Goal: Information Seeking & Learning: Learn about a topic

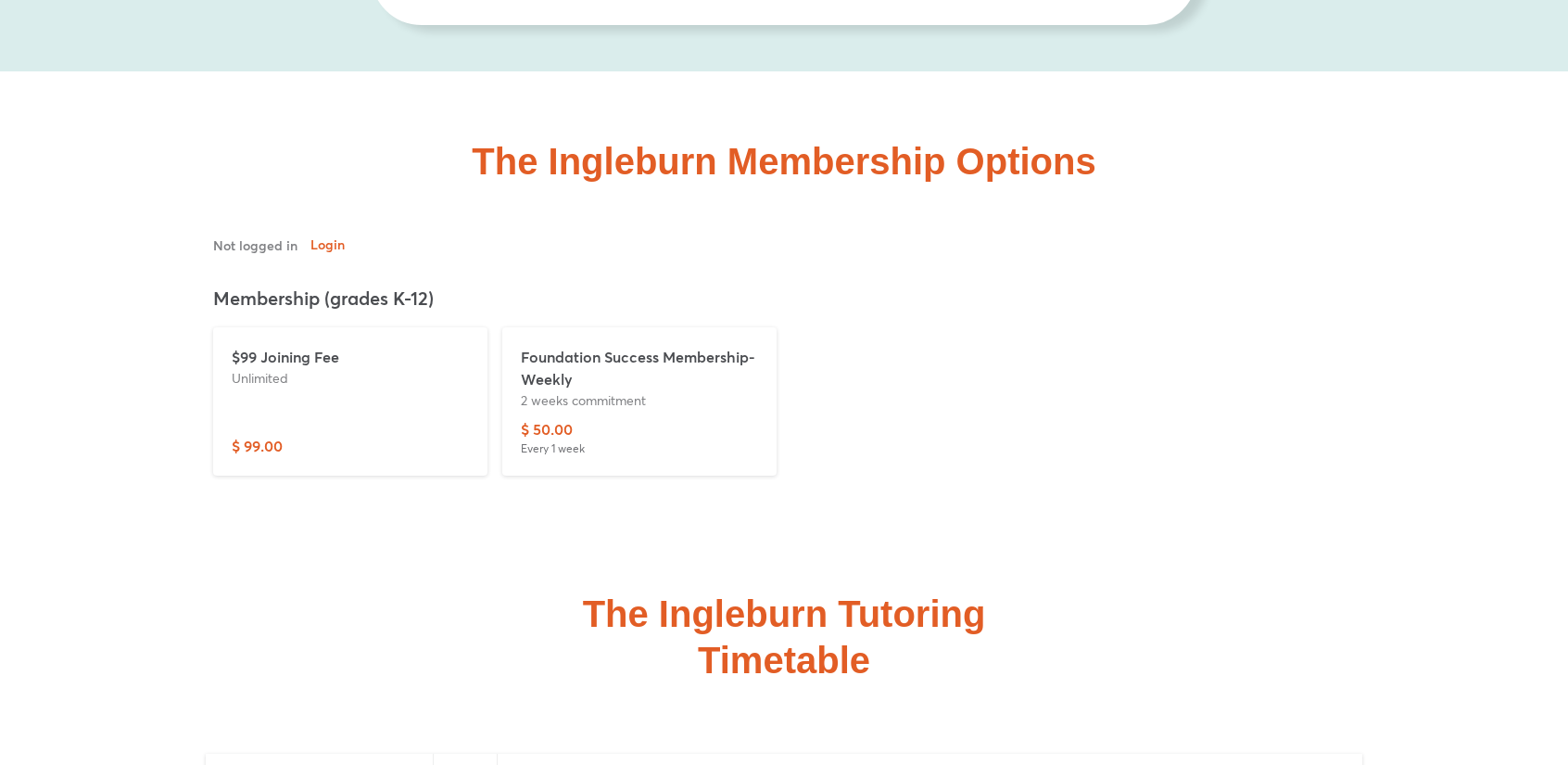
scroll to position [6366, 0]
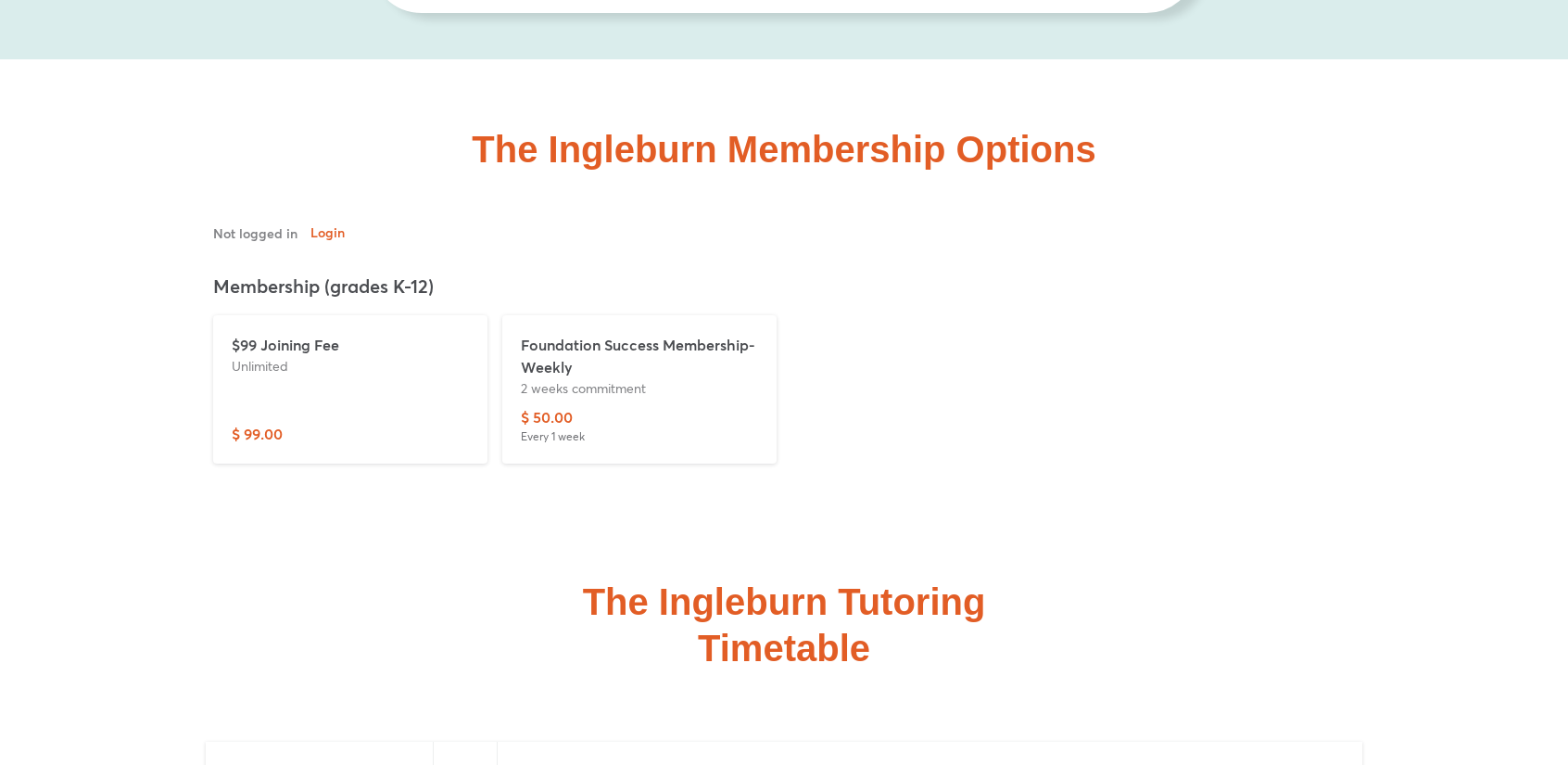
click at [298, 334] on p "$99 Joining Fee" at bounding box center [350, 345] width 237 height 22
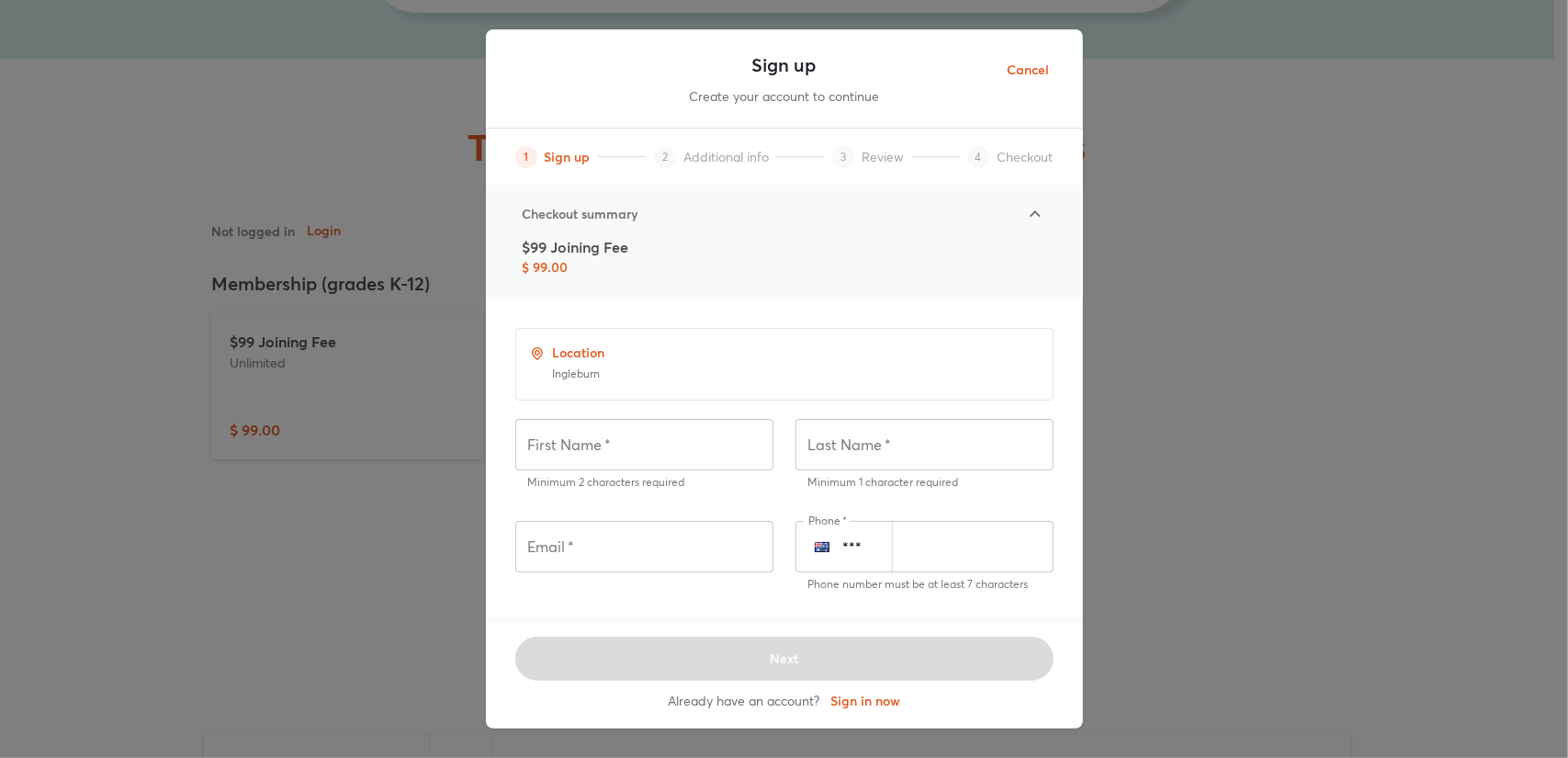
click at [1031, 74] on span "Cancel" at bounding box center [1028, 70] width 42 height 23
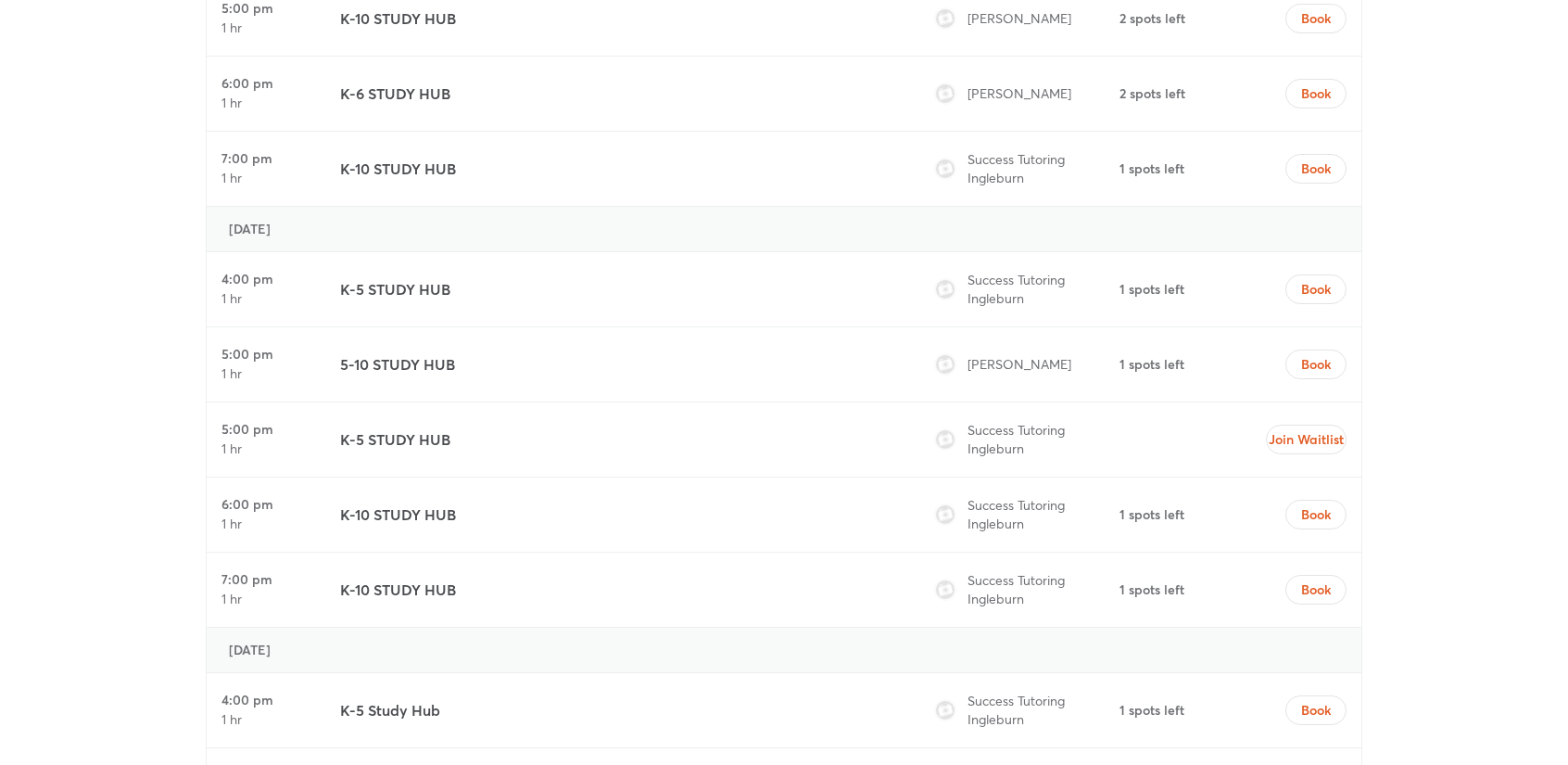
scroll to position [7994, 0]
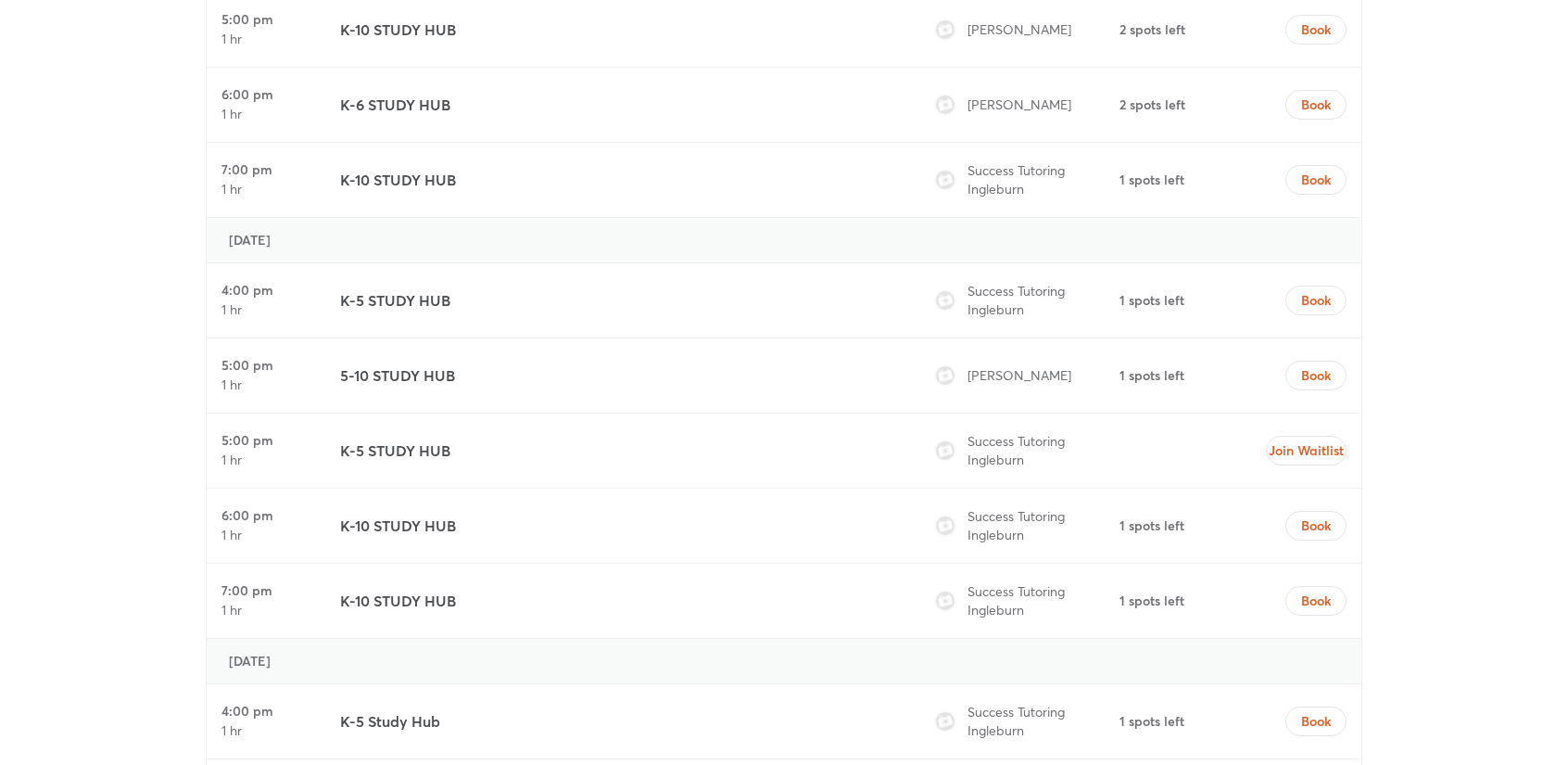
click at [1017, 366] on span "[PERSON_NAME]" at bounding box center [1019, 375] width 104 height 18
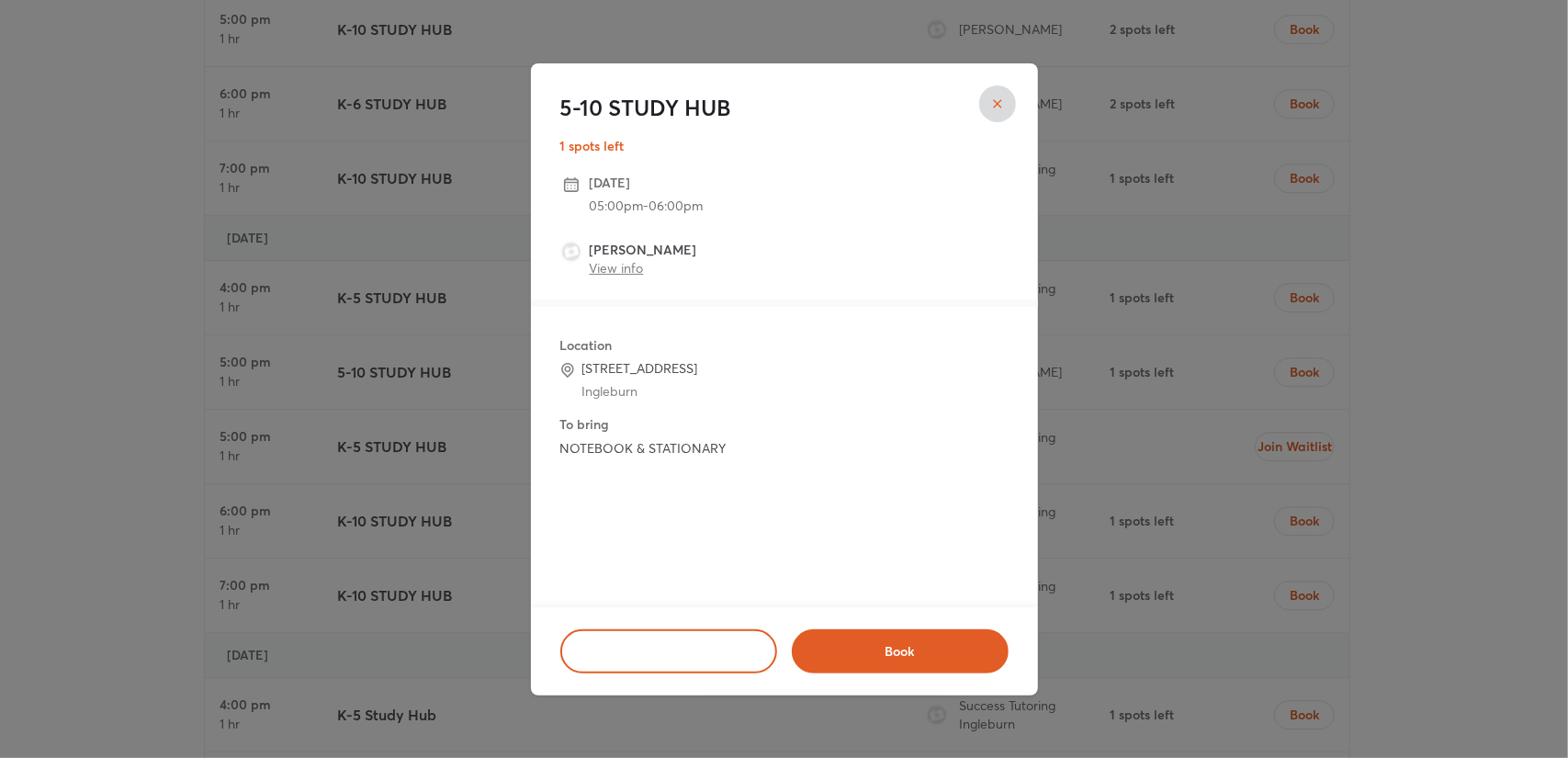
click at [621, 271] on link "View info" at bounding box center [617, 268] width 54 height 18
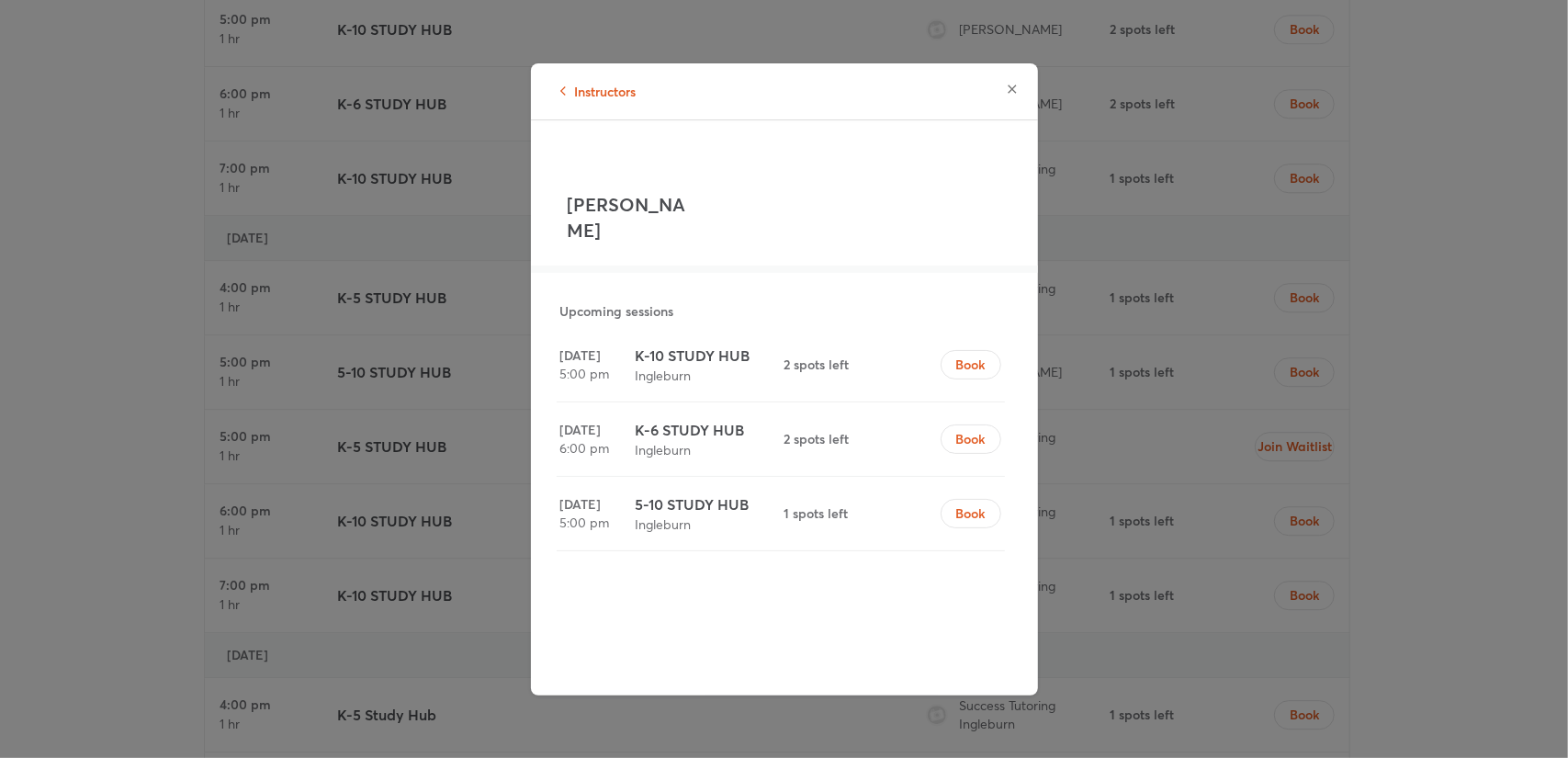
drag, startPoint x: 569, startPoint y: 207, endPoint x: 718, endPoint y: 212, distance: 149.1
click at [718, 212] on div "[PERSON_NAME] Upcoming sessions [DATE] 5:00 pm K-10 STUDY HUB Ingleburn 2 spots…" at bounding box center [784, 350] width 448 height 402
click at [1199, 291] on div "Instructors [PERSON_NAME] Upcoming sessions [DATE] 5:00 pm K-10 STUDY HUB Ingle…" at bounding box center [784, 379] width 1568 height 758
click at [1010, 92] on icon "button" at bounding box center [1011, 88] width 15 height 15
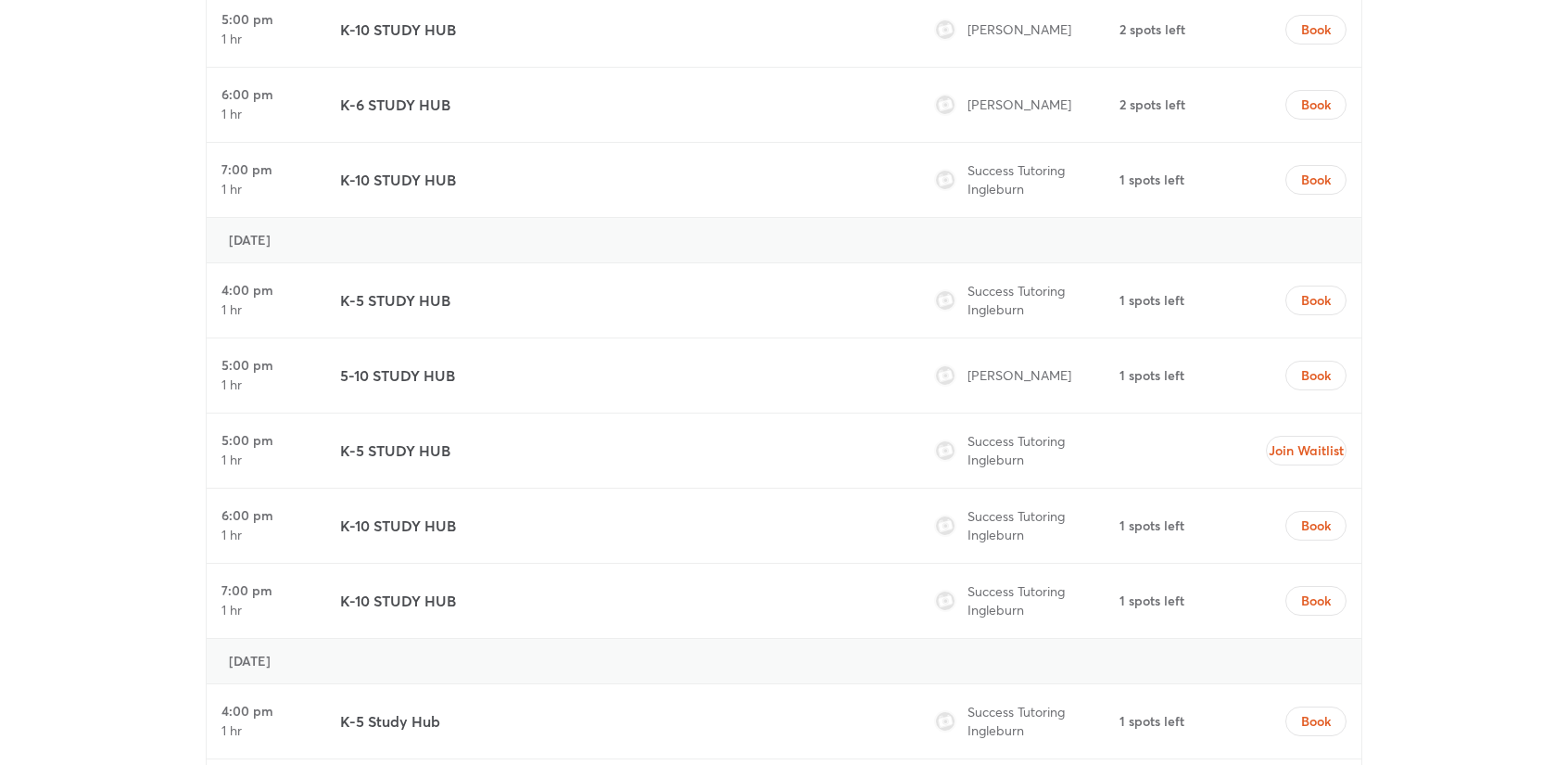
click at [1017, 281] on span "Success Tutoring Ingleburn" at bounding box center [1016, 299] width 97 height 36
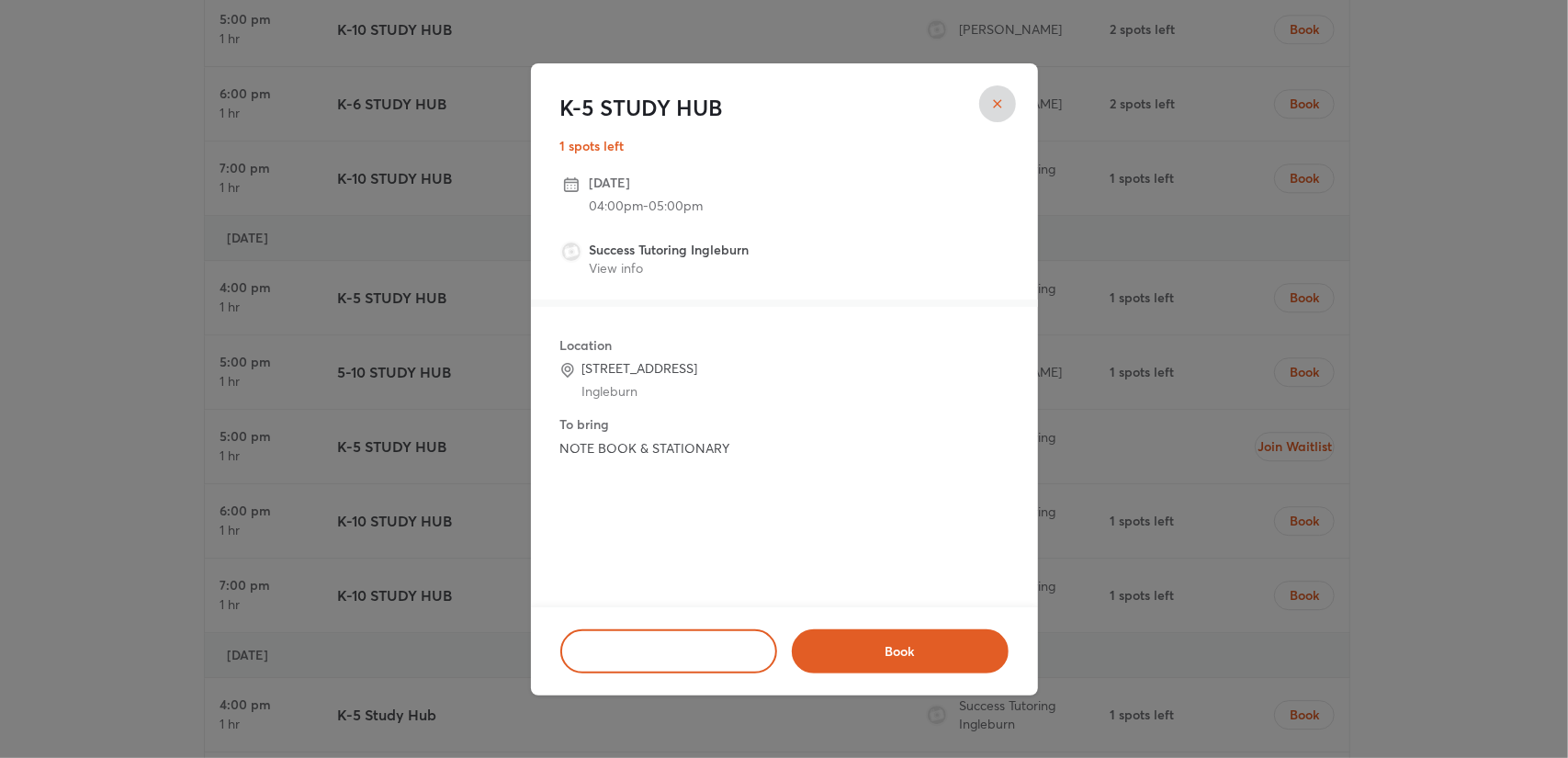
click at [1113, 241] on div "K-5 STUDY HUB 1 spots left [DATE] 04:00pm - 05:00pm Success Tutoring [GEOGRAPHI…" at bounding box center [784, 379] width 1568 height 758
click at [1004, 102] on button "close" at bounding box center [997, 103] width 36 height 36
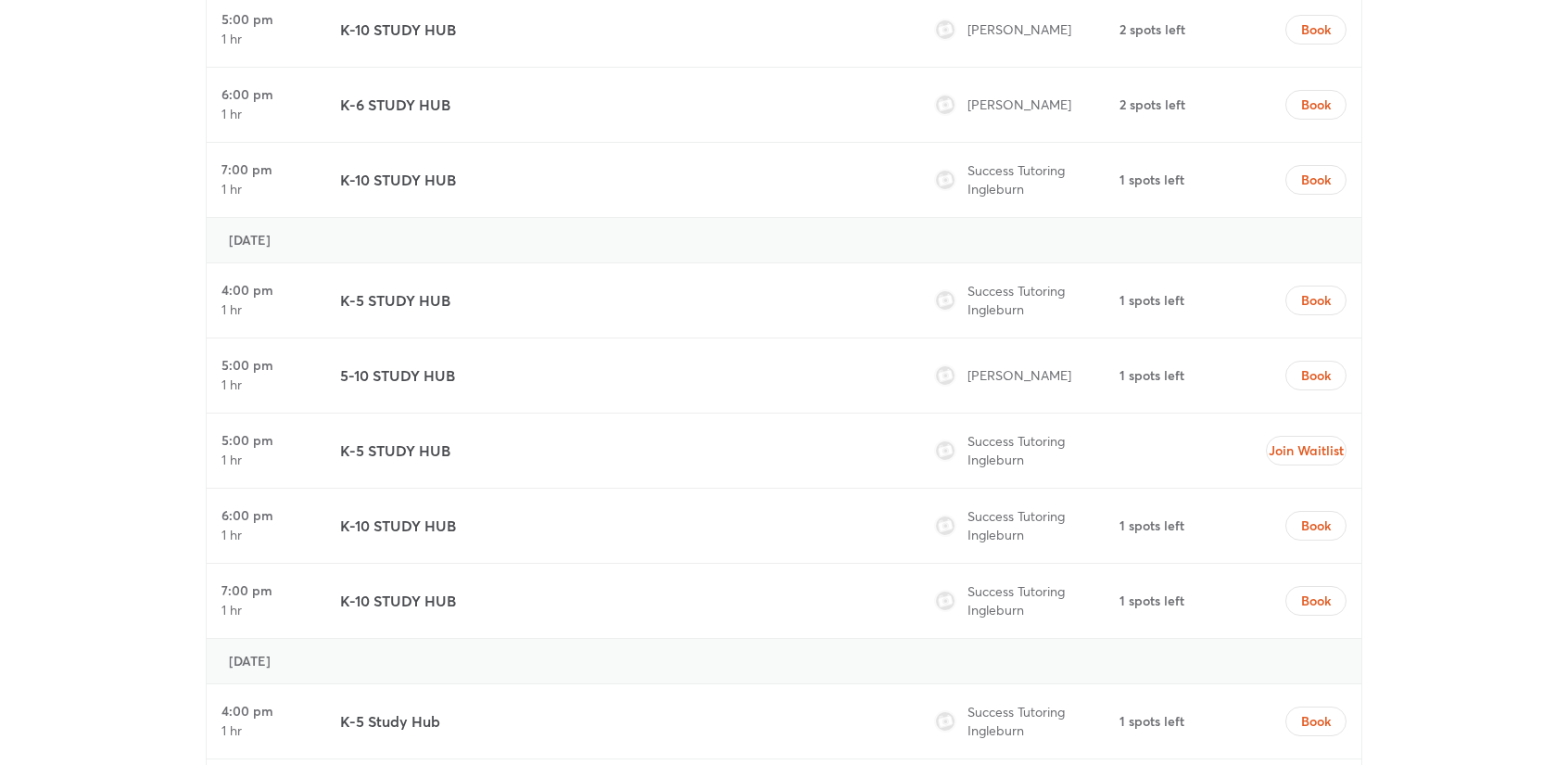
click at [1015, 363] on li "[PERSON_NAME]" at bounding box center [1002, 376] width 137 height 26
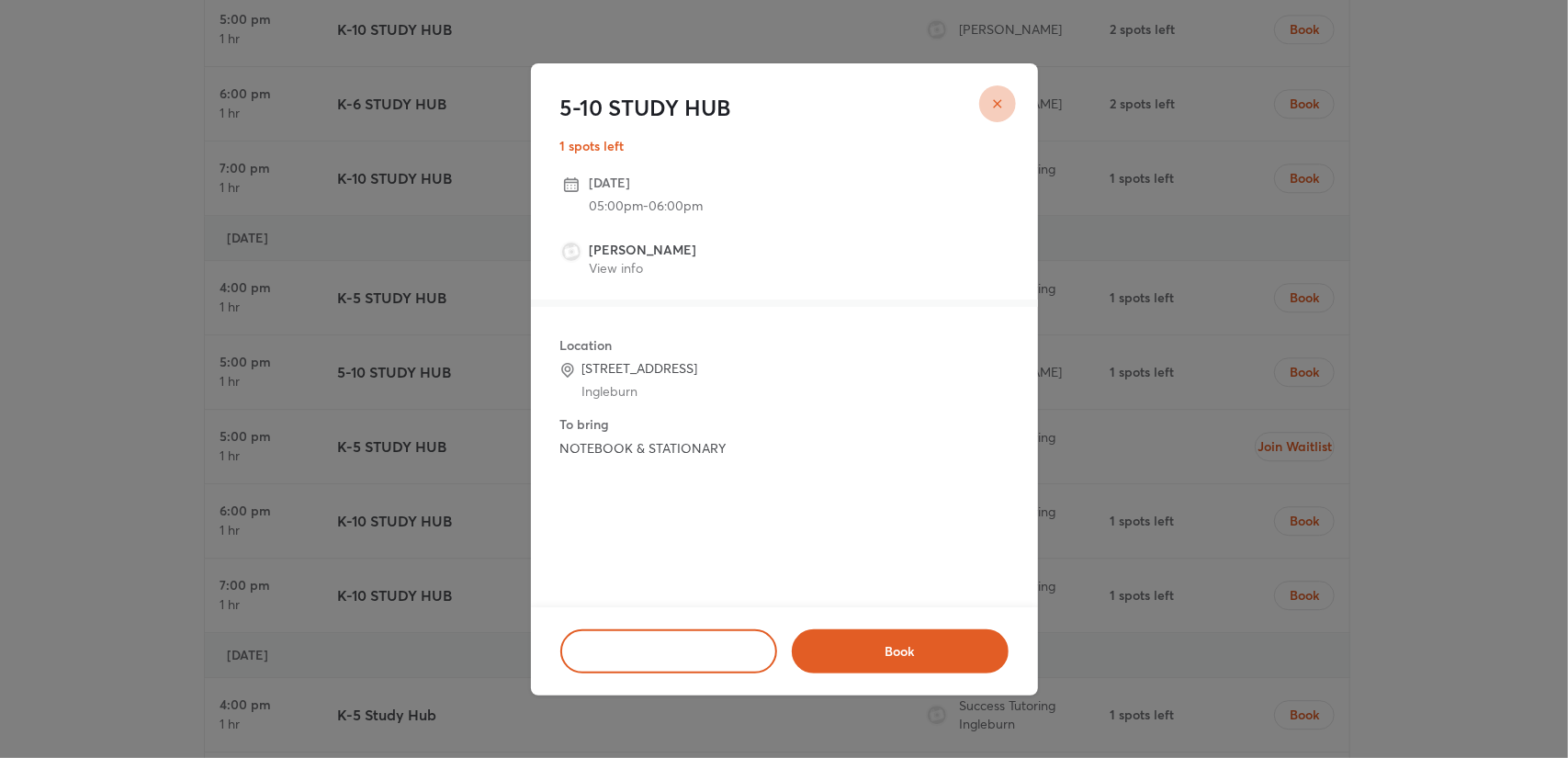
click at [992, 108] on icon "close" at bounding box center [997, 103] width 15 height 15
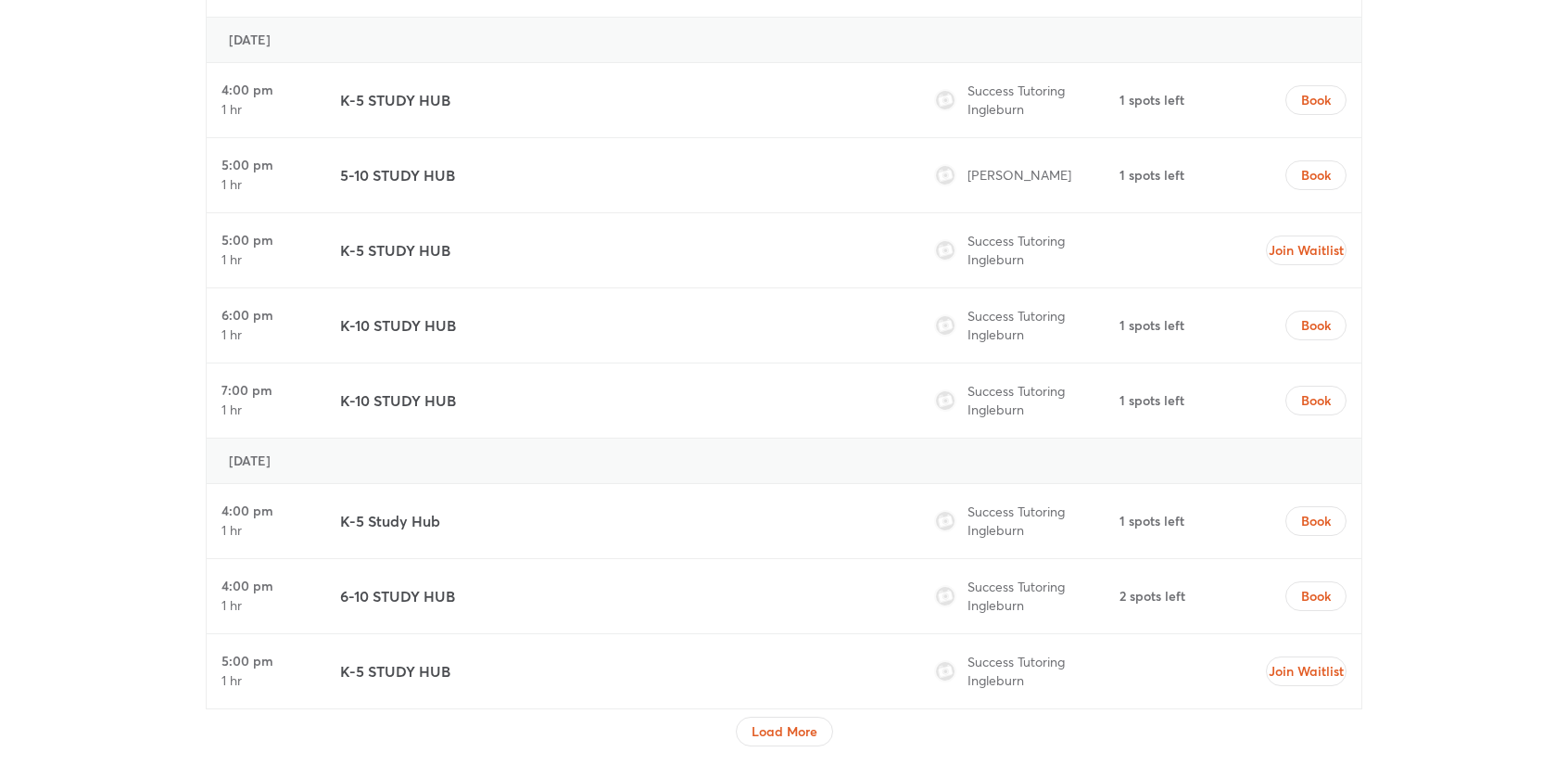
scroll to position [8206, 0]
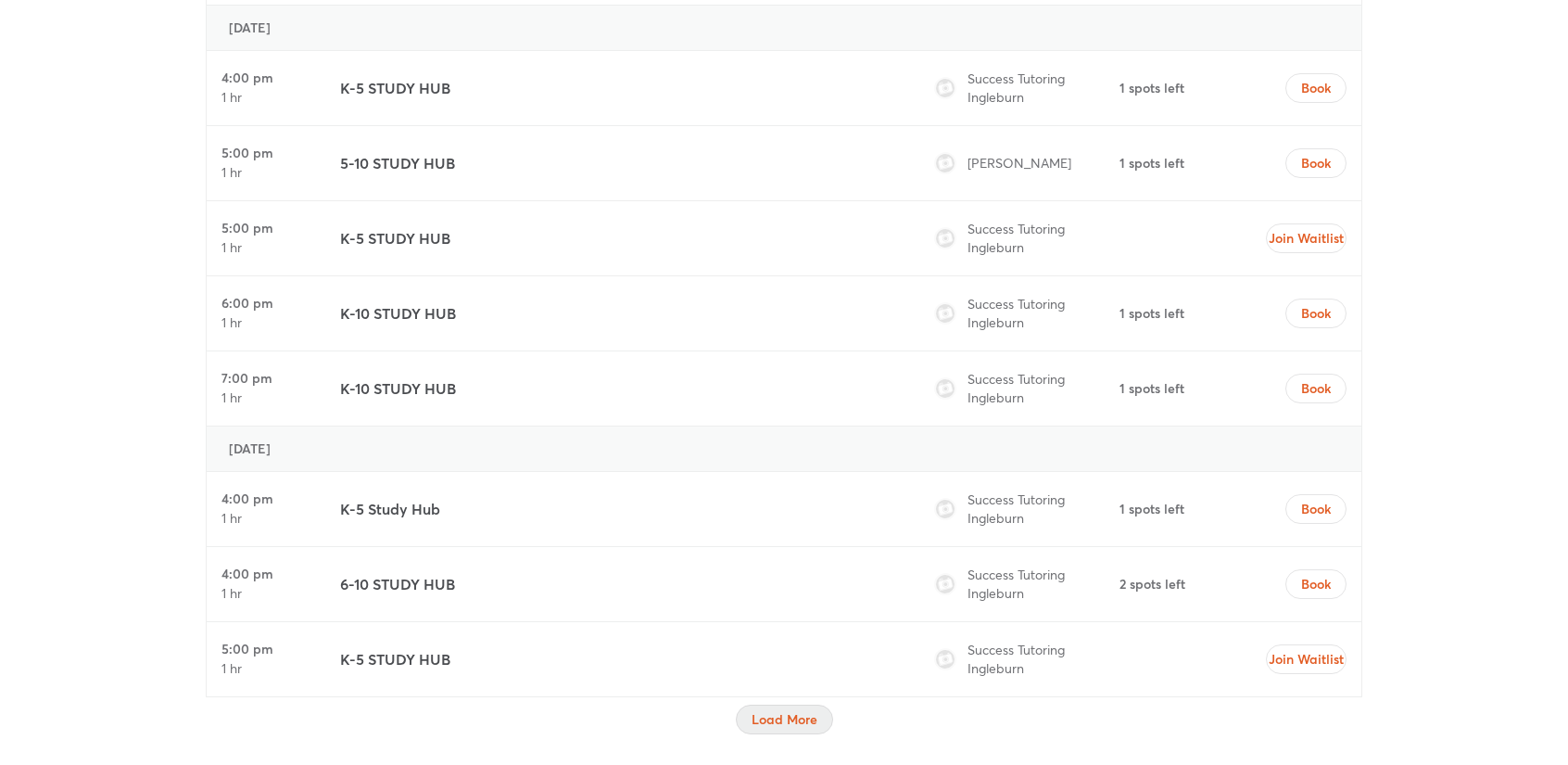
click at [798, 710] on span "Load More" at bounding box center [784, 719] width 65 height 19
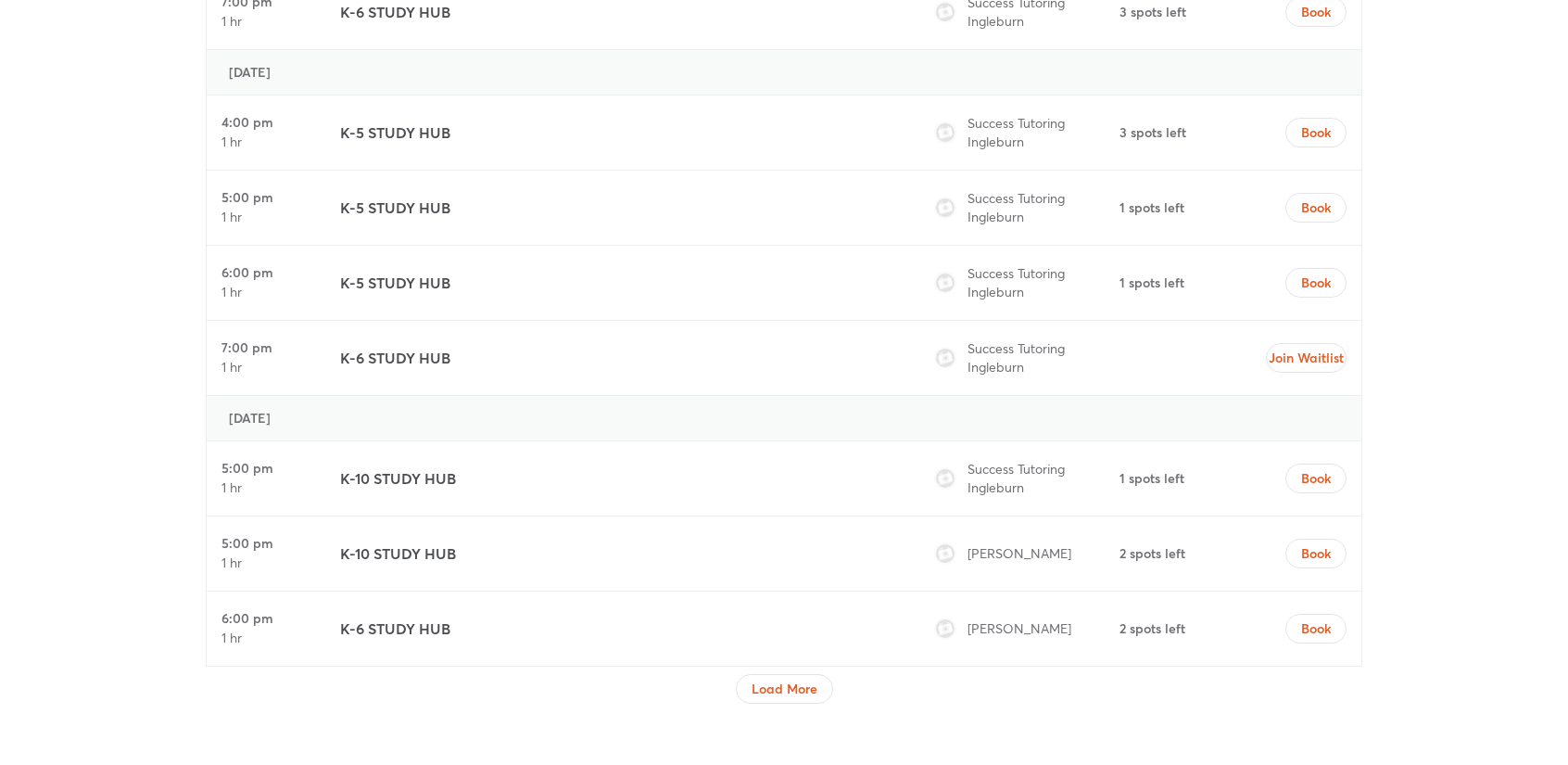
scroll to position [9934, 0]
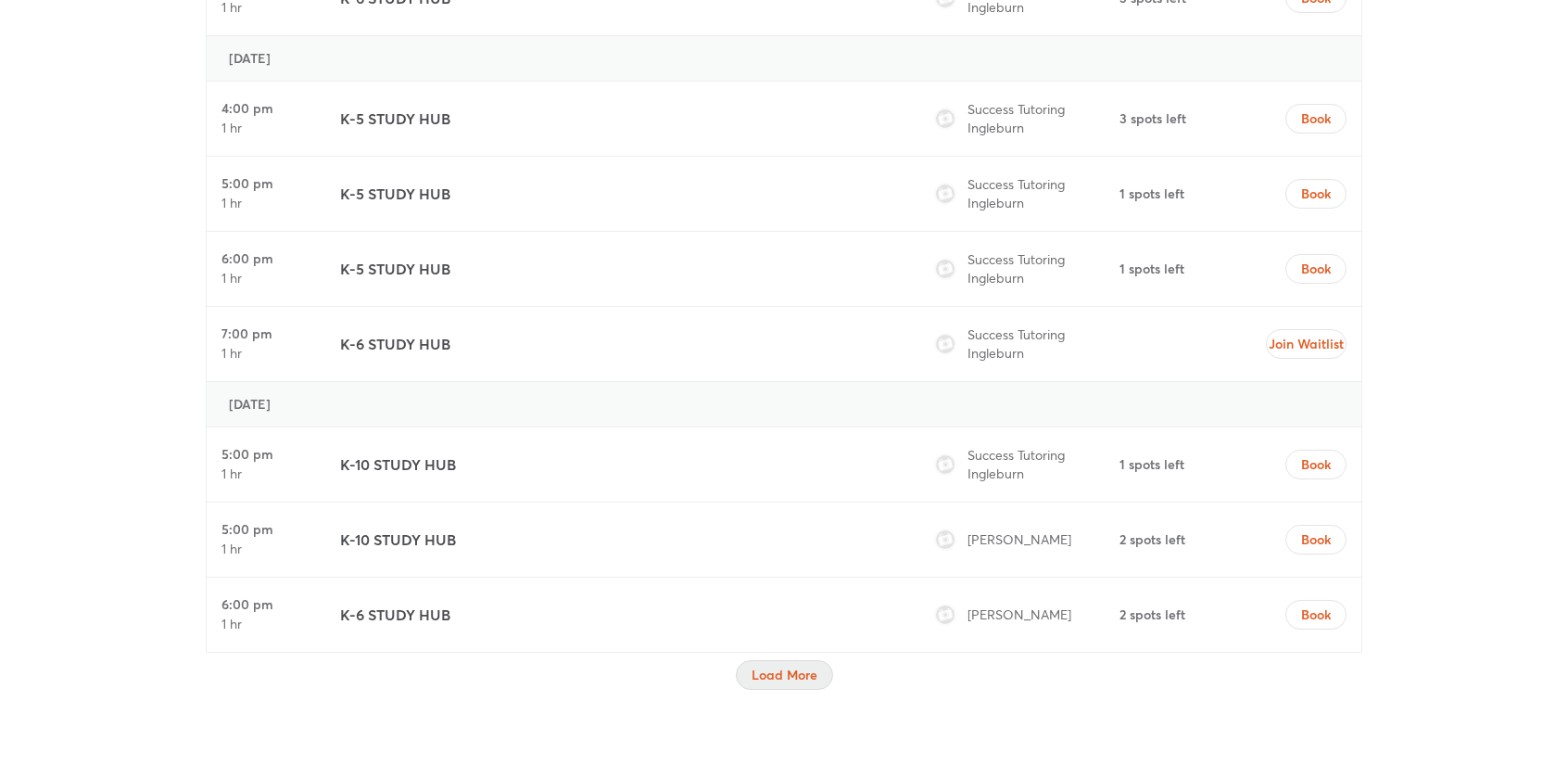
click at [798, 660] on button "Load More" at bounding box center [784, 675] width 97 height 30
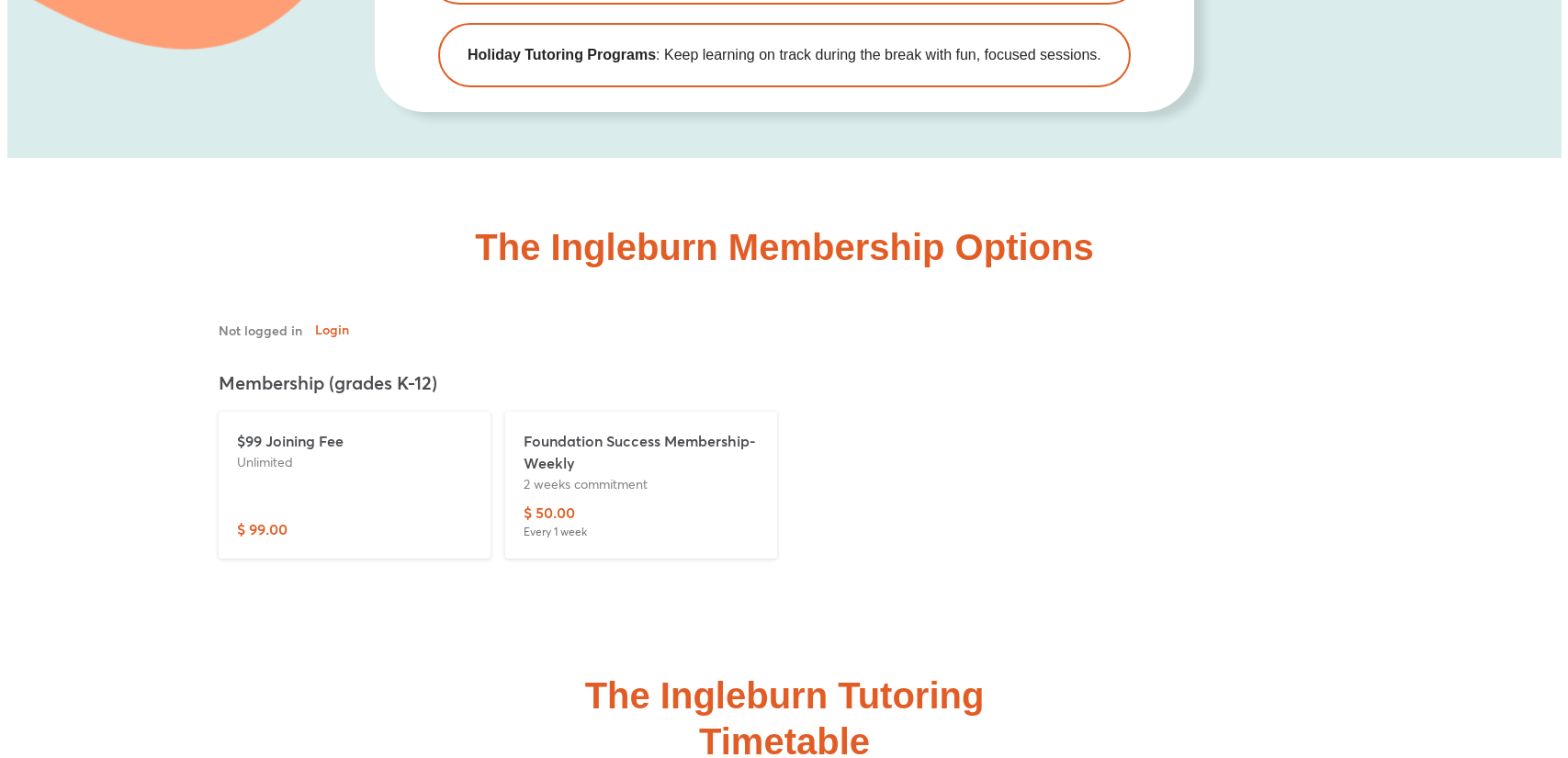
scroll to position [6223, 0]
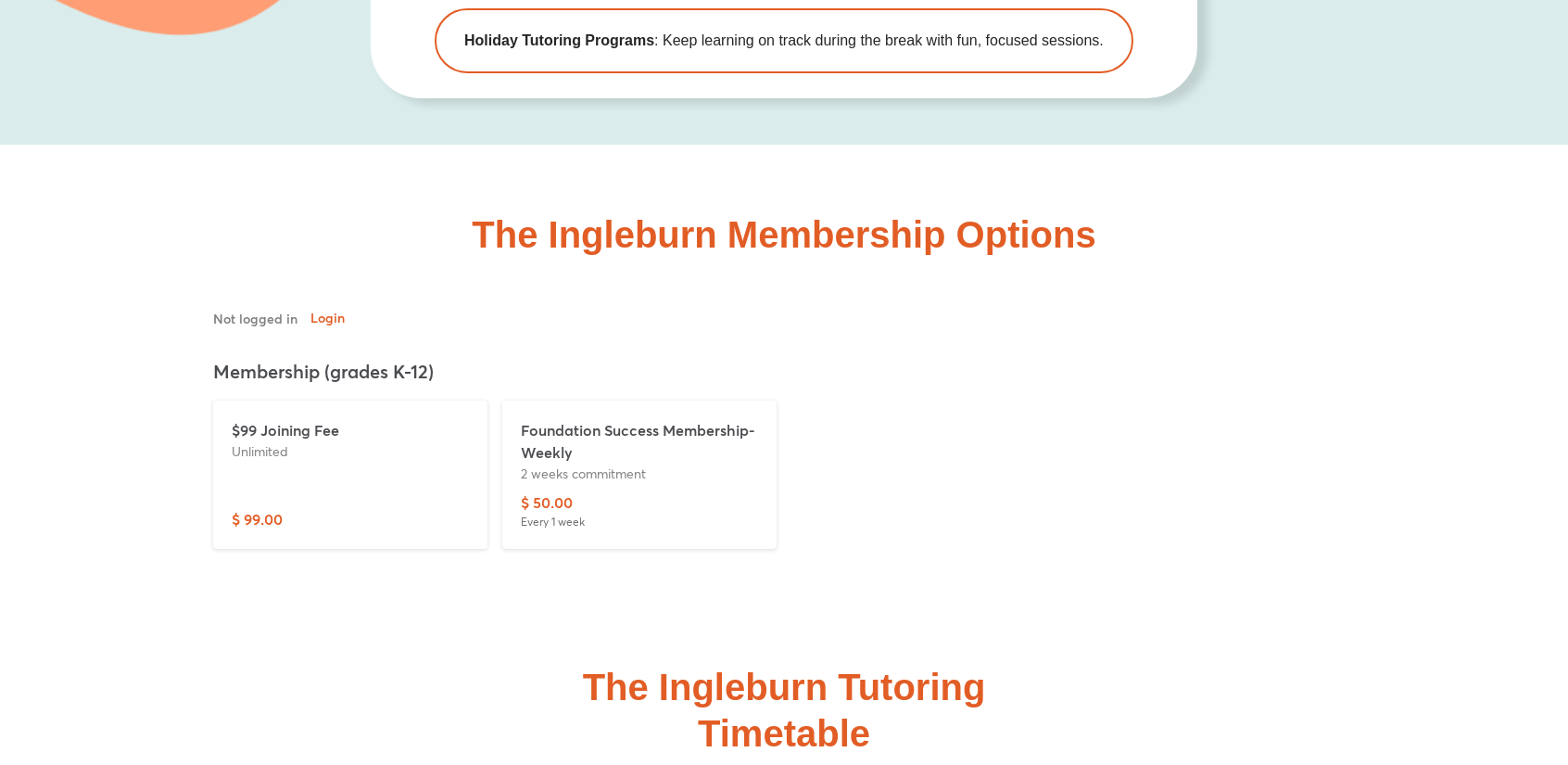
click at [612, 464] on p "2 weeks commitment" at bounding box center [639, 474] width 237 height 20
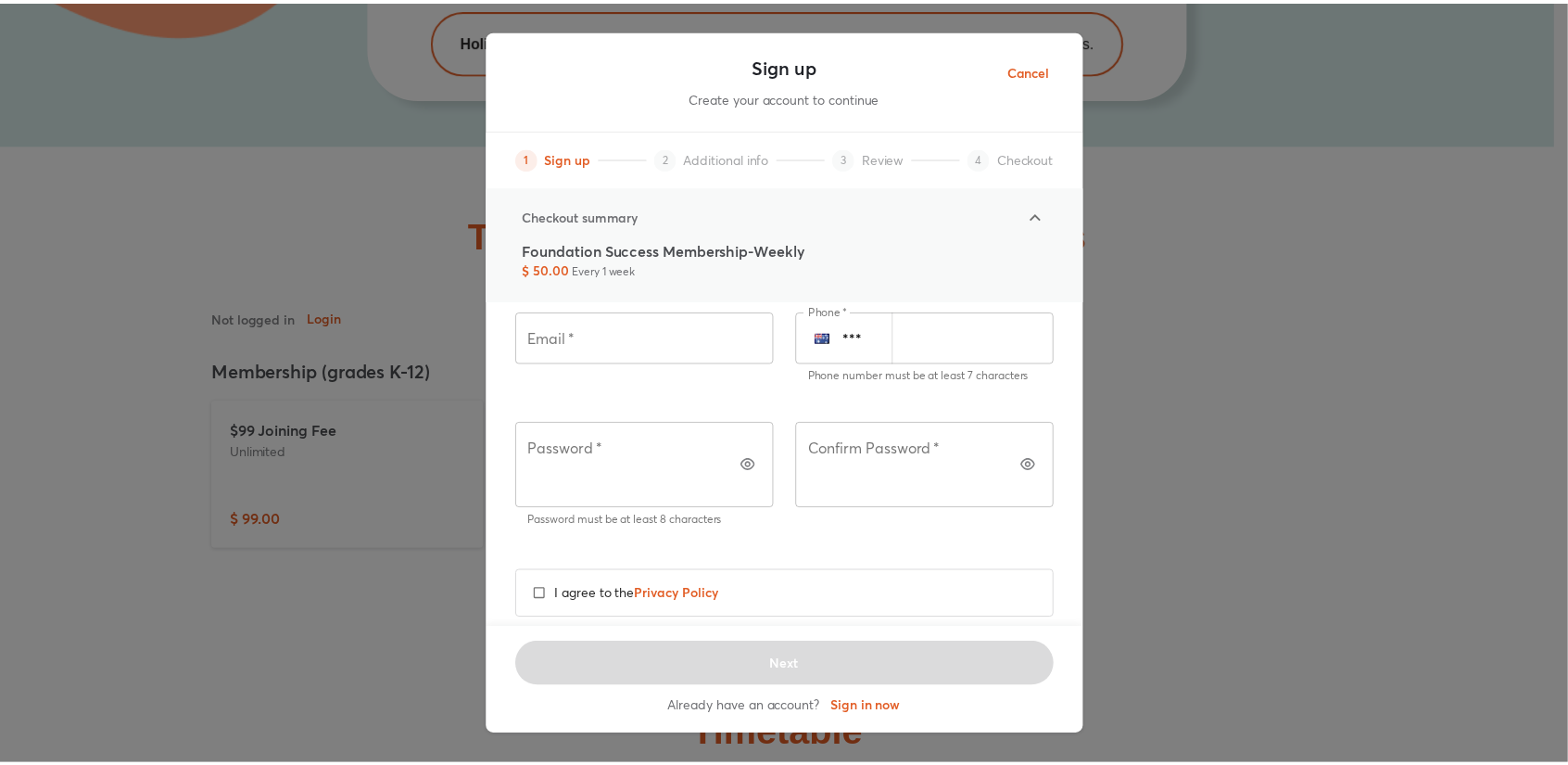
scroll to position [0, 0]
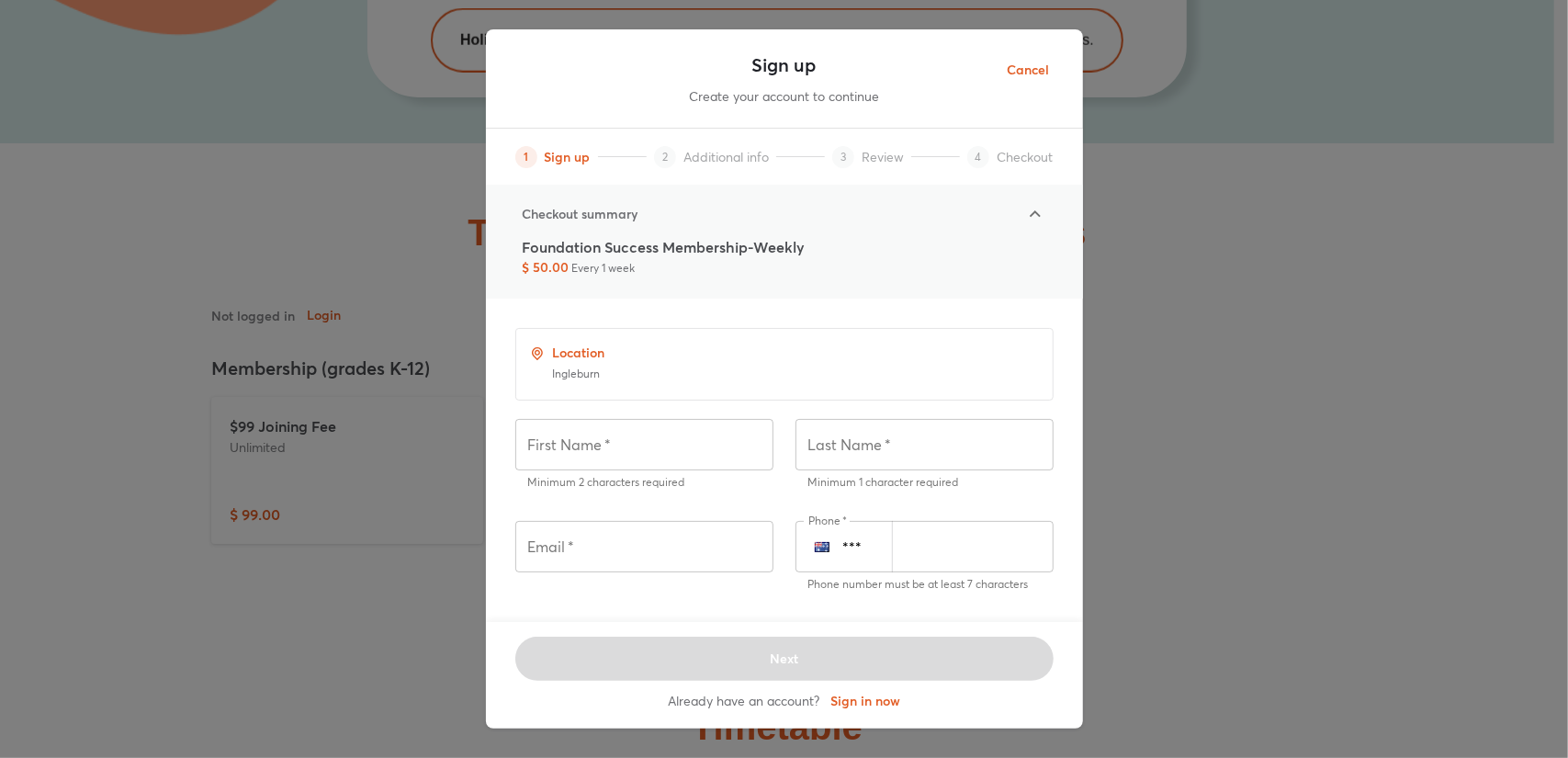
click at [1023, 75] on span "Cancel" at bounding box center [1028, 70] width 42 height 23
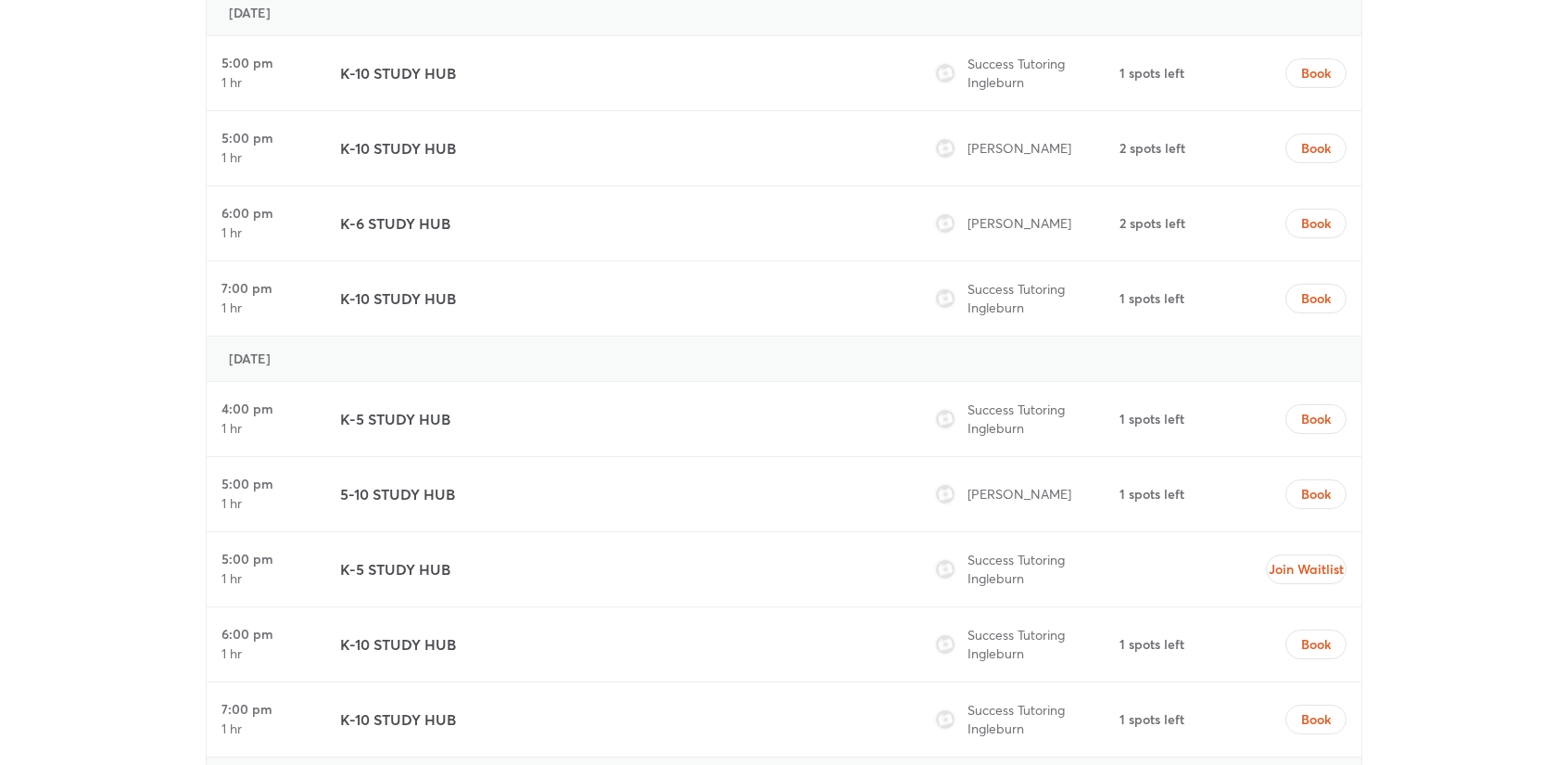
scroll to position [7920, 0]
